Goal: Check status: Check status

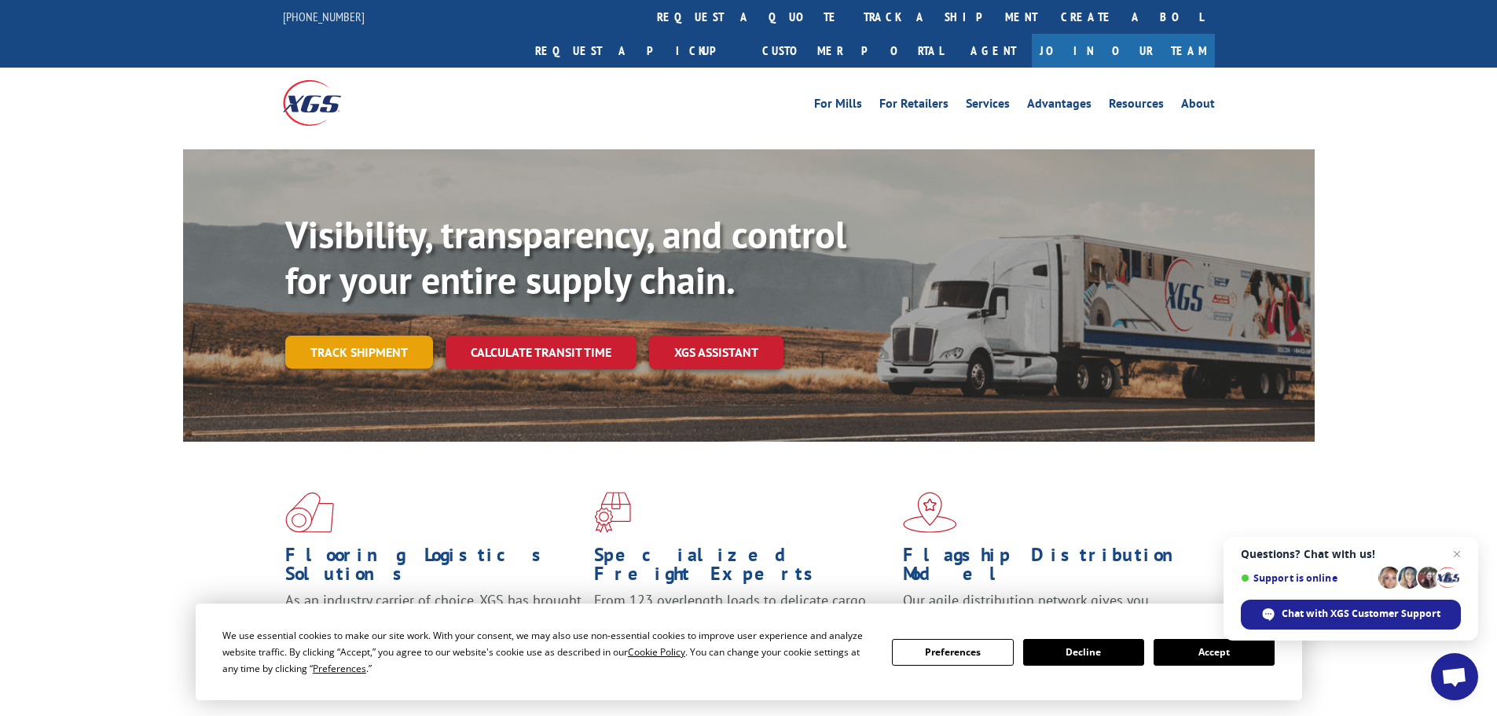
click at [358, 336] on link "Track shipment" at bounding box center [359, 352] width 148 height 33
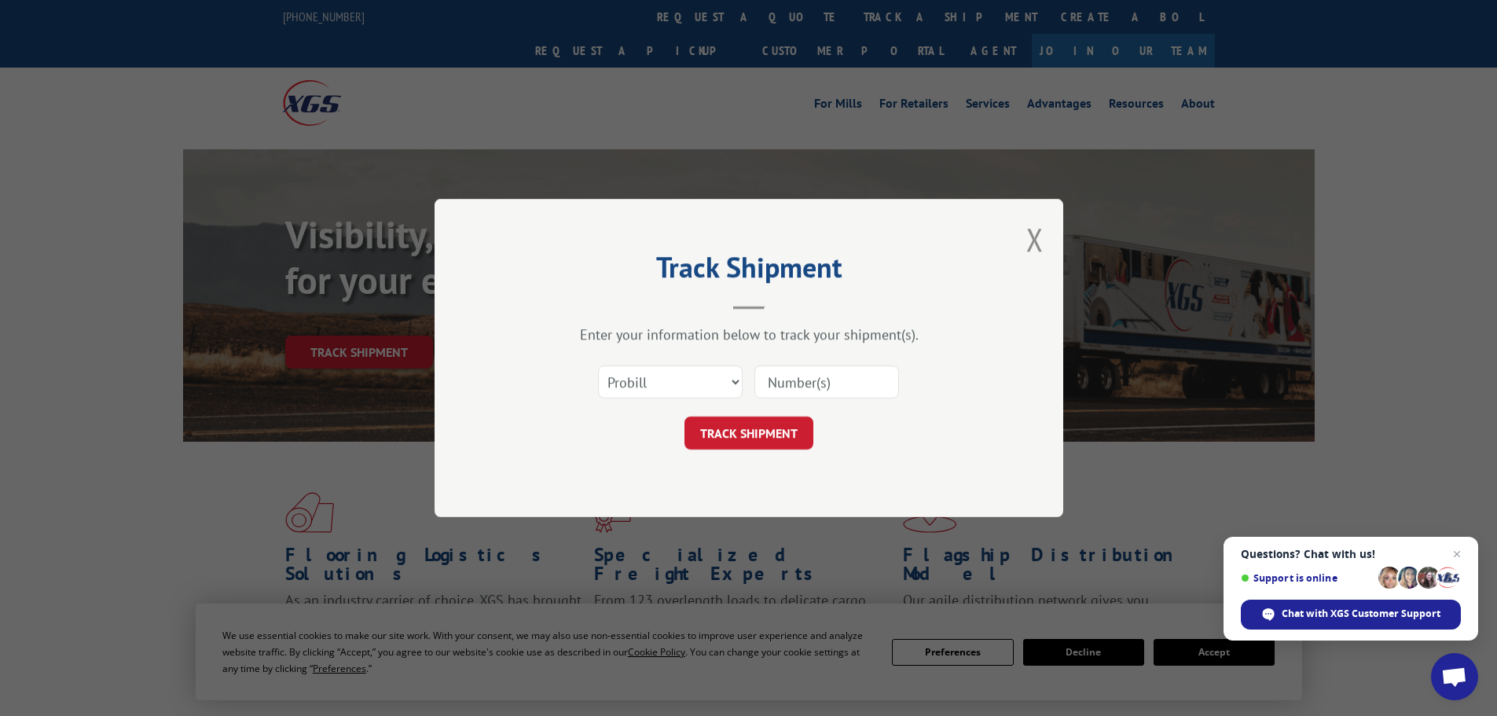
paste input "17466458"
type input "17466458"
click at [723, 436] on button "TRACK SHIPMENT" at bounding box center [749, 433] width 129 height 33
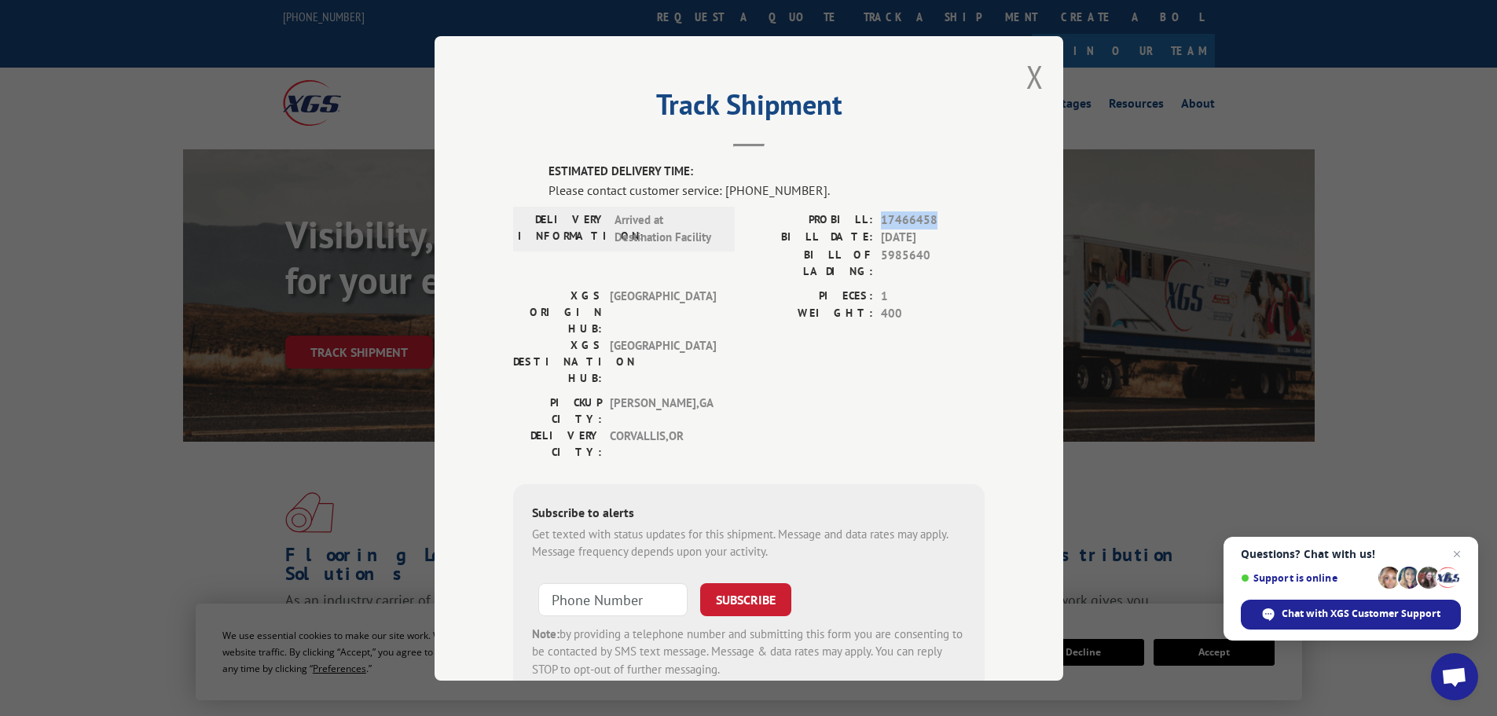
drag, startPoint x: 931, startPoint y: 216, endPoint x: 877, endPoint y: 219, distance: 53.5
click at [881, 219] on span "17466458" at bounding box center [933, 220] width 104 height 18
copy span "17466458"
click at [1319, 616] on span "Chat with XGS Customer Support" at bounding box center [1361, 614] width 159 height 14
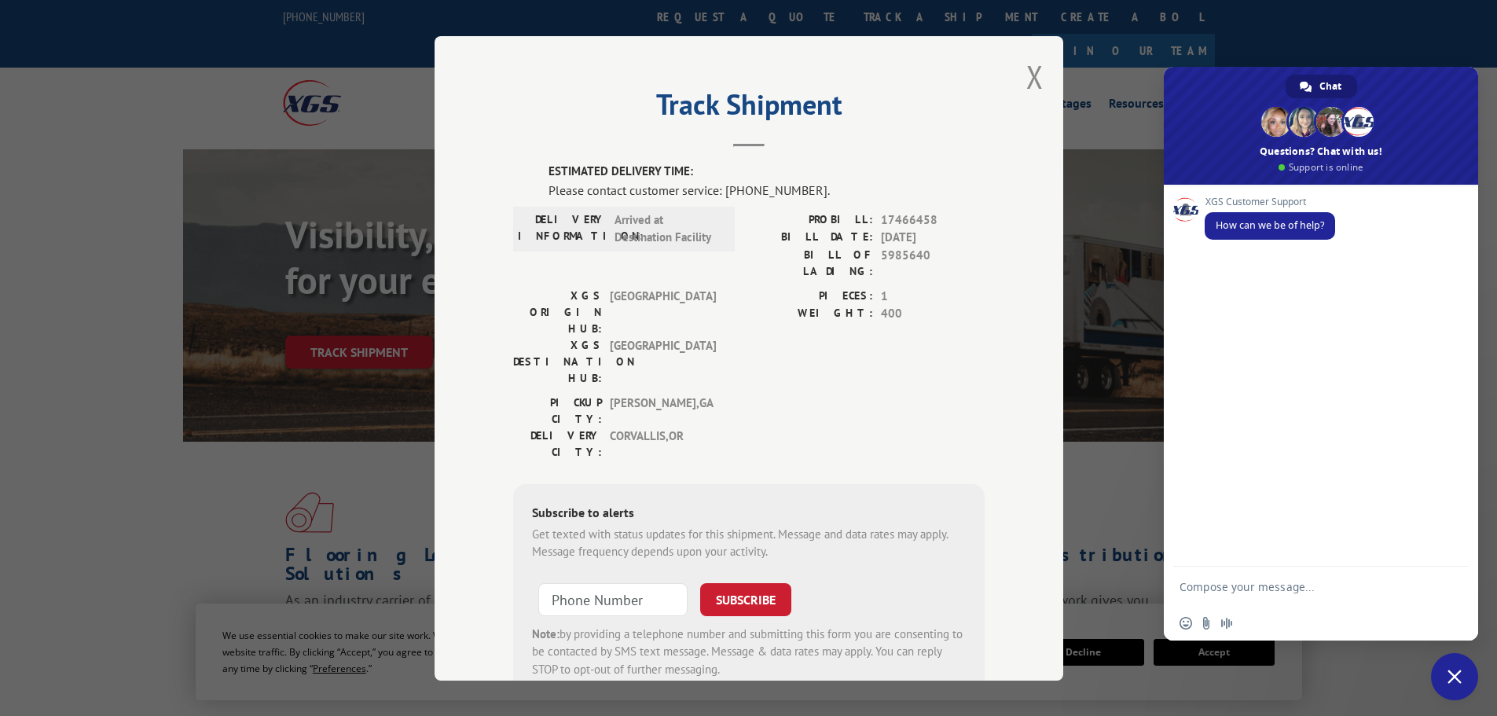
click at [1220, 582] on textarea "Compose your message..." at bounding box center [1306, 586] width 252 height 39
click at [1212, 585] on textarea "Compose your message..." at bounding box center [1306, 586] width 252 height 39
paste textarea "17466458"
type textarea "is probill 17466458 being"
click at [1455, 674] on span "Close chat" at bounding box center [1455, 677] width 14 height 14
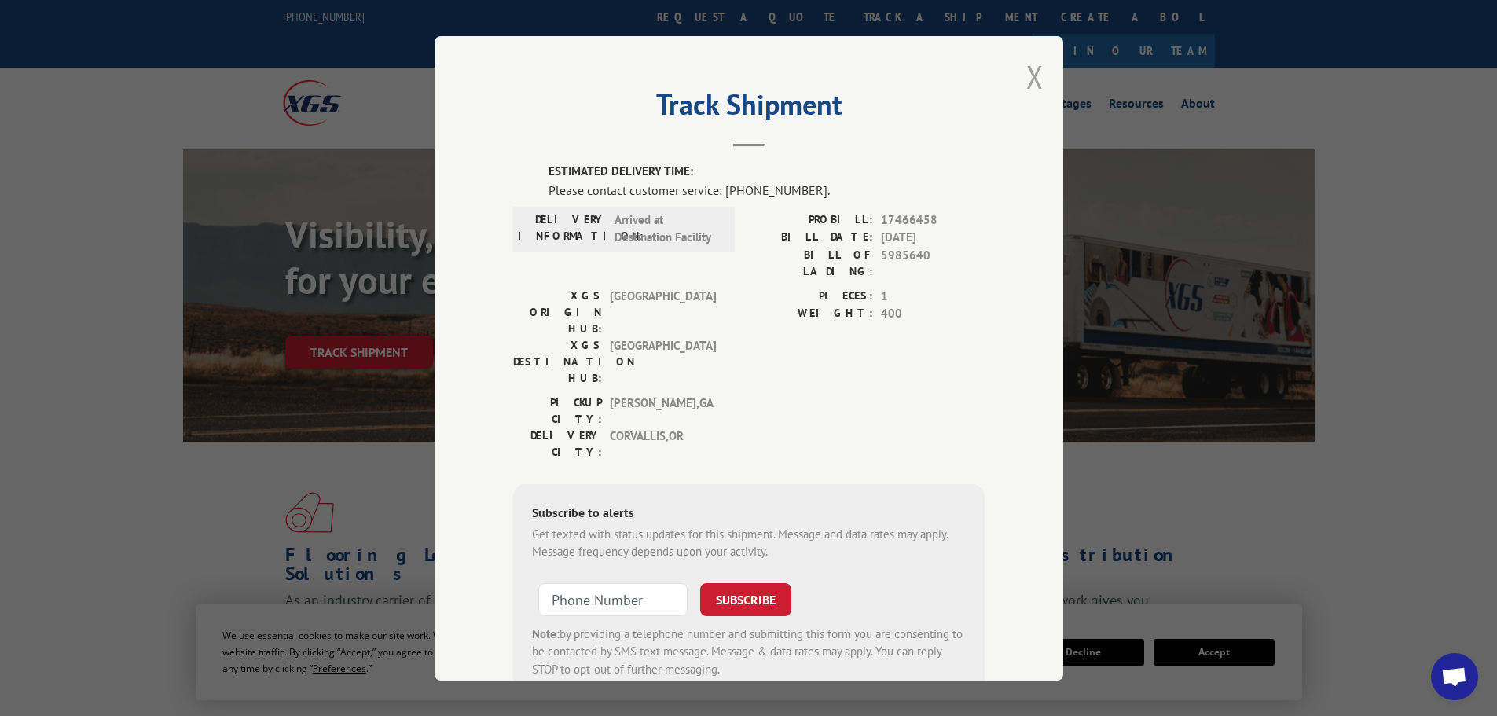
click at [1030, 75] on button "Close modal" at bounding box center [1035, 77] width 17 height 42
